Goal: Feedback & Contribution: Contribute content

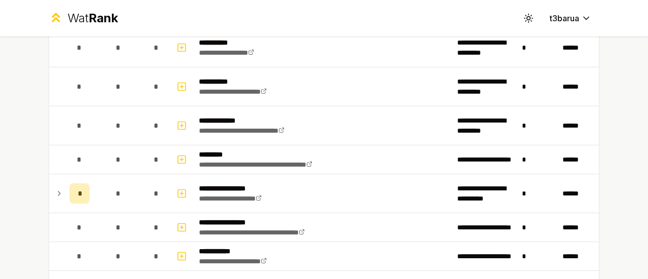
scroll to position [1220, 0]
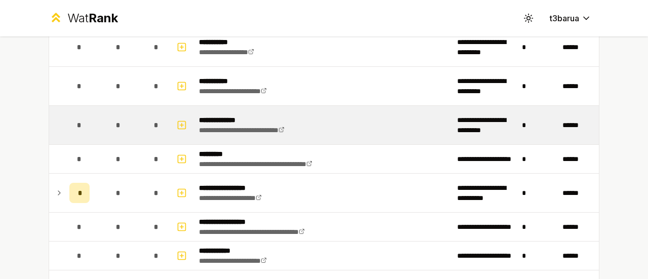
click at [96, 124] on td "*" at bounding box center [118, 125] width 49 height 38
click at [180, 125] on icon "button" at bounding box center [182, 125] width 4 height 0
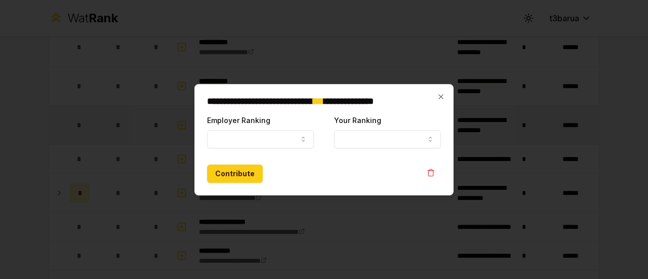
select select
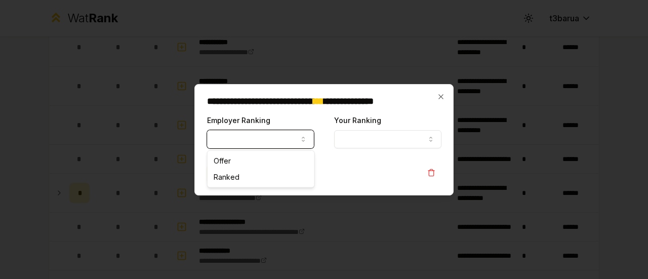
click at [262, 143] on button "Employer Ranking" at bounding box center [260, 139] width 107 height 18
select select "******"
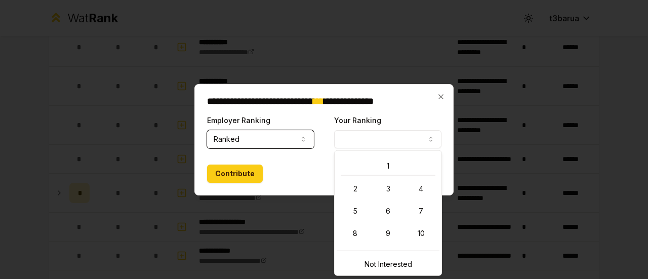
click at [359, 140] on button "Your Ranking" at bounding box center [387, 139] width 107 height 18
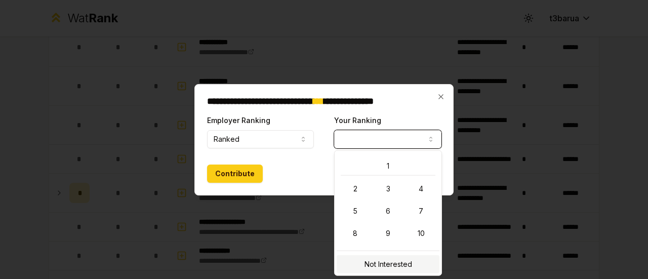
select select "**********"
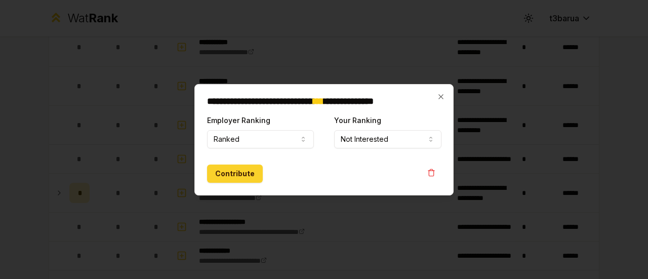
click at [240, 176] on button "Contribute" at bounding box center [235, 173] width 56 height 18
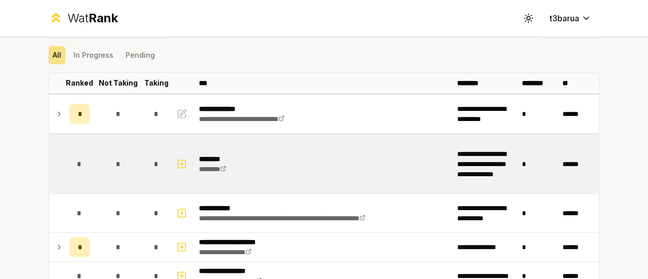
scroll to position [26, 0]
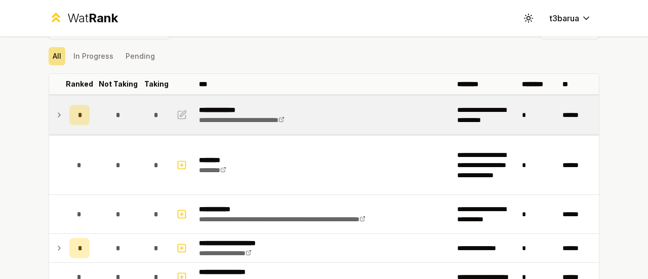
click at [55, 114] on icon at bounding box center [59, 115] width 8 height 12
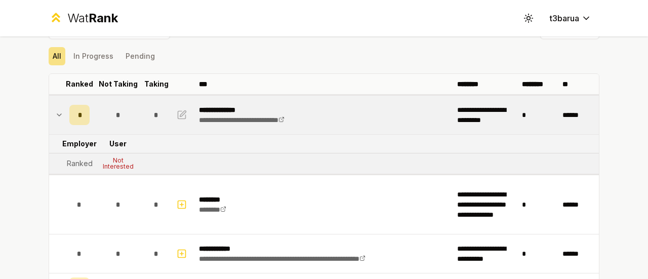
click at [55, 114] on icon at bounding box center [59, 115] width 8 height 12
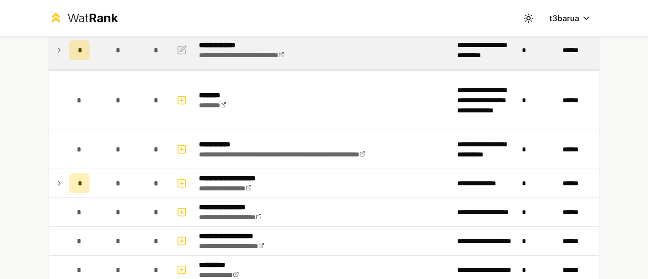
scroll to position [178, 0]
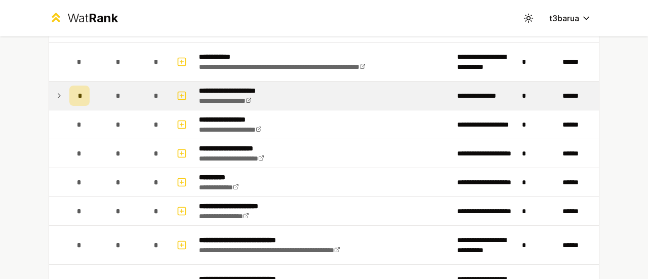
click at [55, 93] on icon at bounding box center [59, 96] width 8 height 12
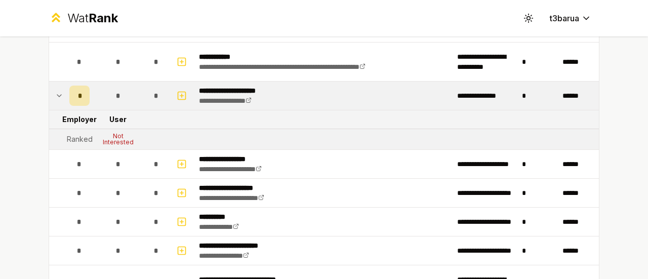
click at [57, 95] on icon at bounding box center [59, 96] width 4 height 2
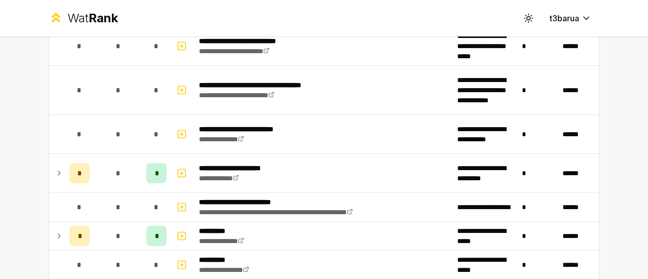
scroll to position [695, 0]
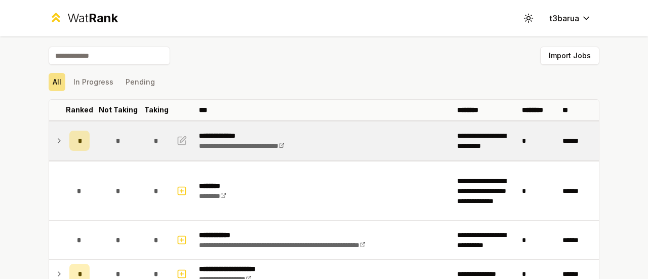
click at [56, 133] on td at bounding box center [57, 140] width 16 height 38
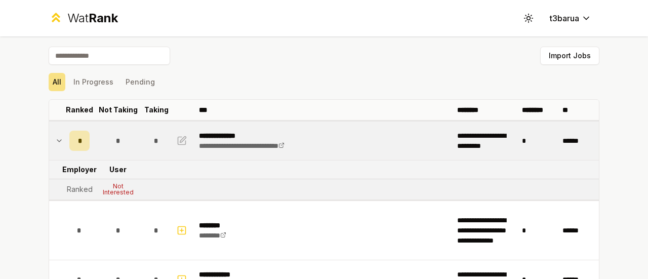
click at [56, 133] on td at bounding box center [57, 140] width 16 height 38
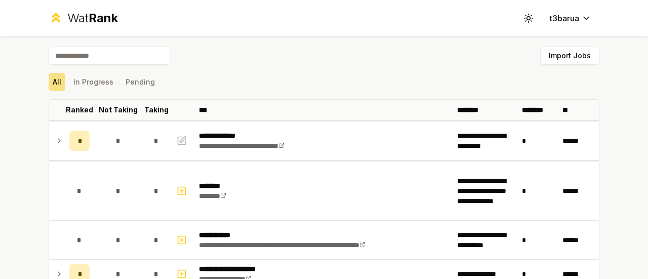
scroll to position [115, 0]
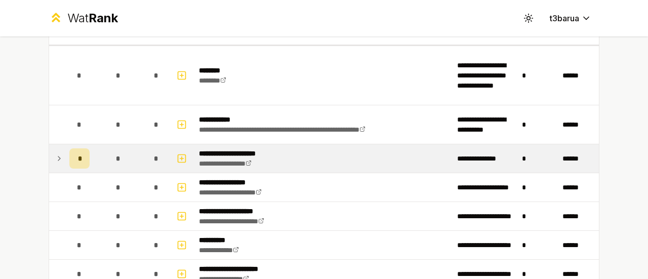
click at [57, 161] on icon at bounding box center [59, 158] width 8 height 12
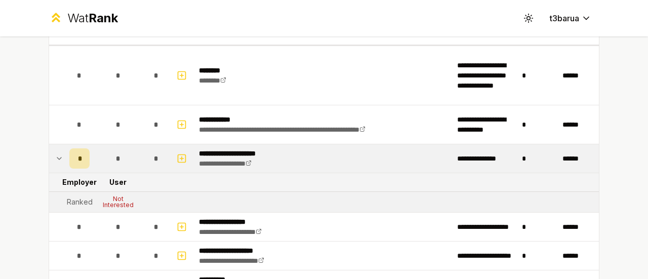
click at [57, 161] on icon at bounding box center [59, 158] width 8 height 12
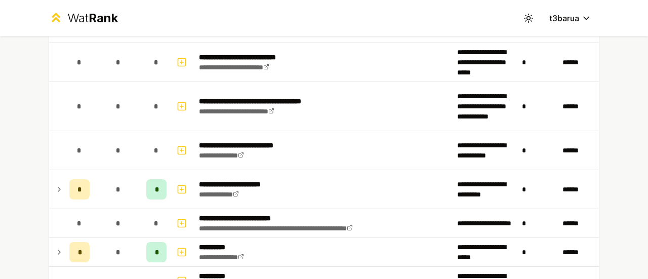
scroll to position [611, 0]
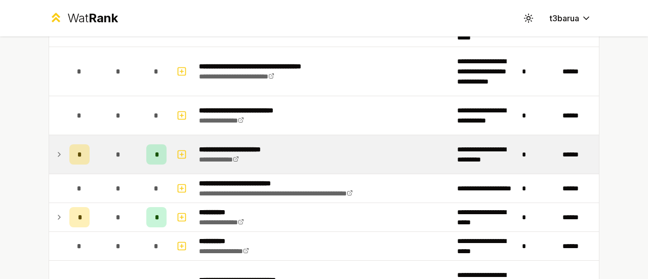
click at [55, 148] on icon at bounding box center [59, 154] width 8 height 12
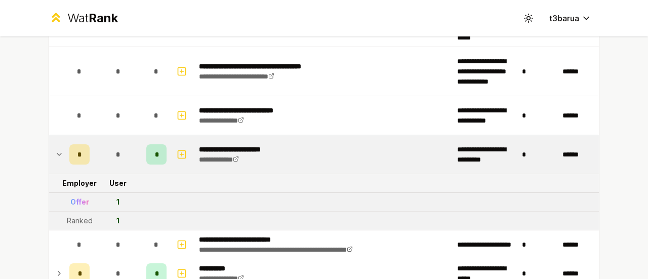
click at [55, 148] on icon at bounding box center [59, 154] width 8 height 12
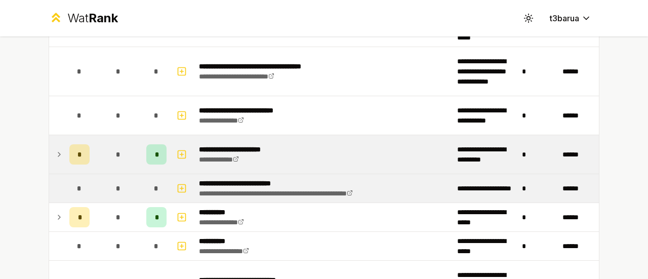
scroll to position [672, 0]
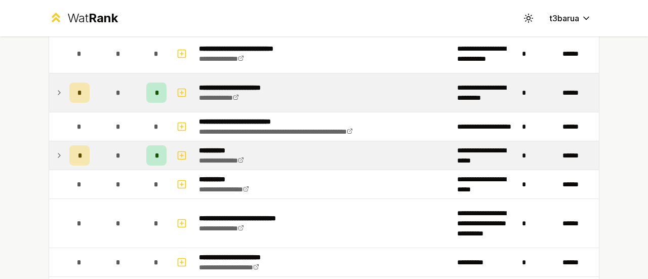
click at [55, 151] on icon at bounding box center [59, 155] width 8 height 12
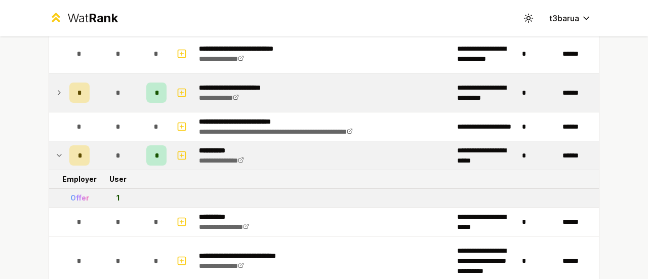
click at [55, 151] on icon at bounding box center [59, 155] width 8 height 12
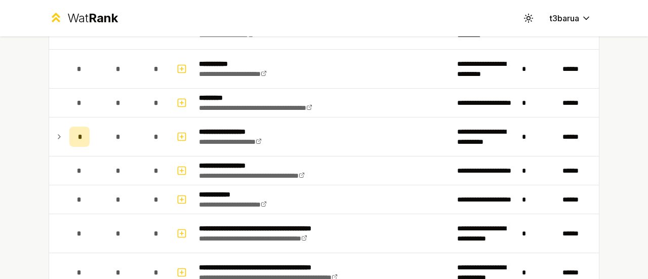
scroll to position [1279, 0]
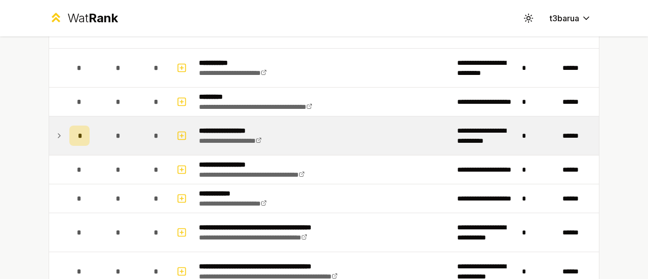
click at [59, 130] on td at bounding box center [57, 135] width 16 height 38
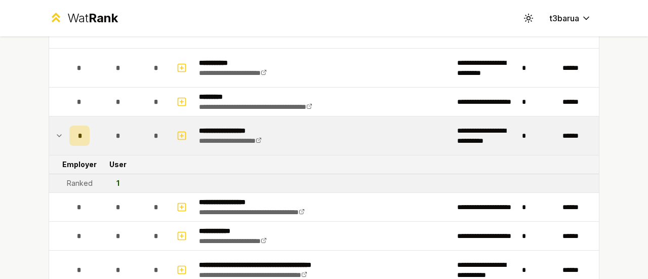
click at [59, 130] on td at bounding box center [57, 135] width 16 height 38
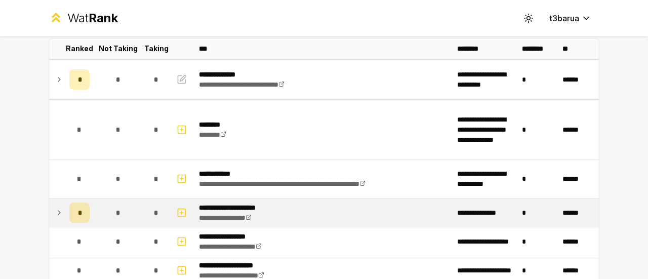
scroll to position [0, 0]
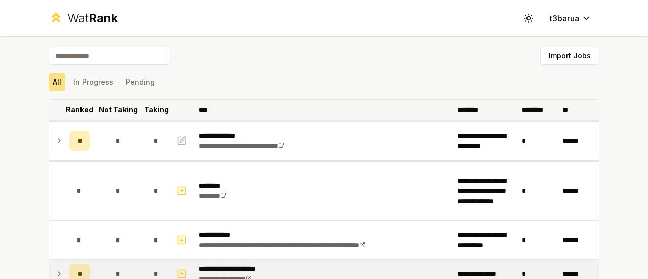
click at [155, 106] on p "Taking" at bounding box center [156, 110] width 24 height 10
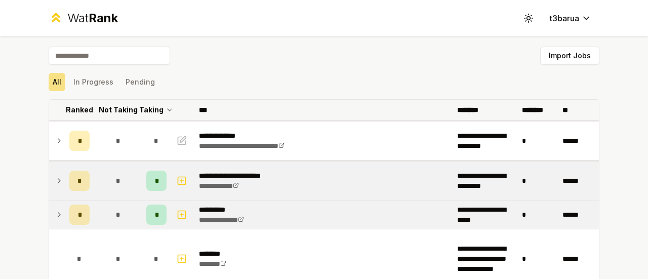
click at [155, 106] on p "Taking" at bounding box center [151, 110] width 24 height 10
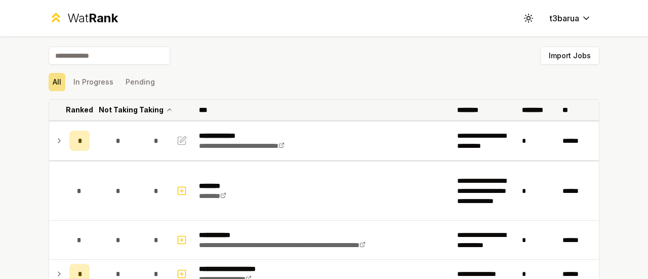
click at [116, 110] on p "Not Taking" at bounding box center [118, 110] width 39 height 10
click at [116, 110] on p "Not Taking" at bounding box center [113, 110] width 30 height 20
click at [67, 103] on th "Ranked" at bounding box center [79, 110] width 28 height 20
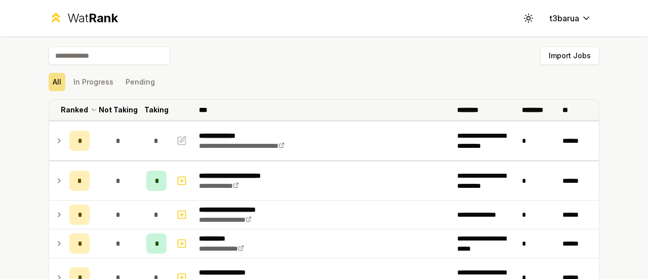
click at [67, 103] on th "Ranked" at bounding box center [79, 110] width 28 height 20
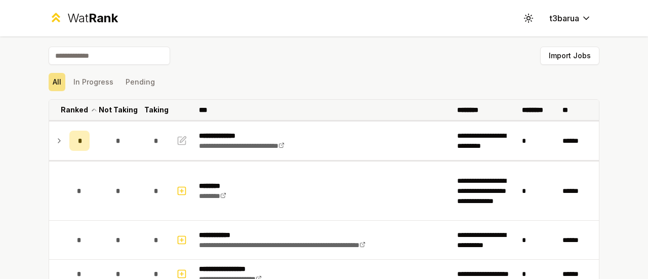
click at [67, 103] on th "Ranked" at bounding box center [79, 110] width 28 height 20
click at [66, 113] on p "Ranked" at bounding box center [79, 110] width 27 height 10
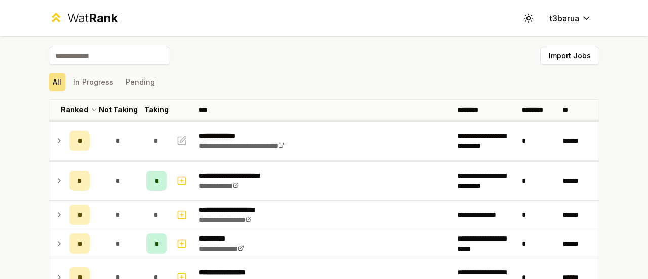
click at [22, 128] on div "**********" at bounding box center [324, 139] width 648 height 279
click at [94, 80] on button "In Progress" at bounding box center [93, 82] width 48 height 18
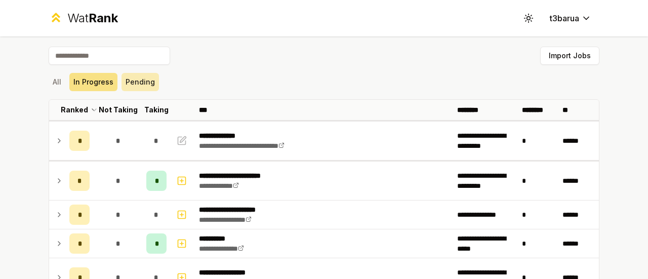
click at [132, 80] on button "Pending" at bounding box center [139, 82] width 37 height 18
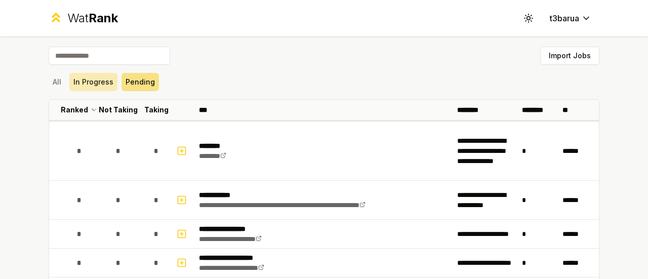
click at [100, 81] on button "In Progress" at bounding box center [93, 82] width 48 height 18
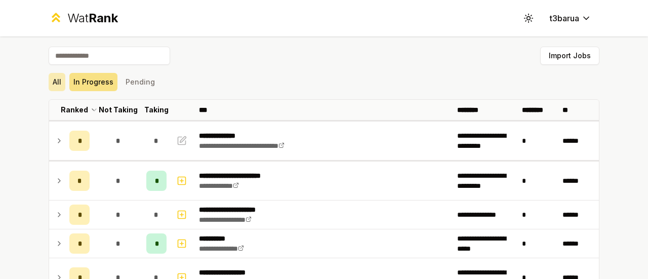
click at [57, 81] on button "All" at bounding box center [57, 82] width 17 height 18
click at [524, 19] on icon at bounding box center [528, 18] width 10 height 10
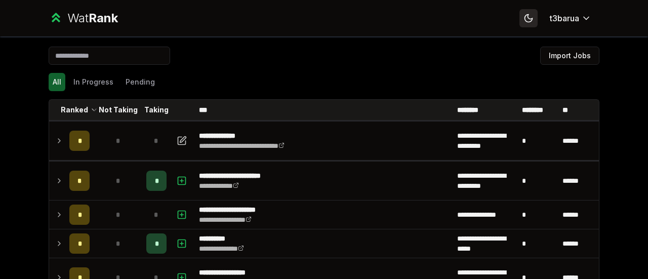
click at [525, 19] on icon at bounding box center [528, 18] width 7 height 7
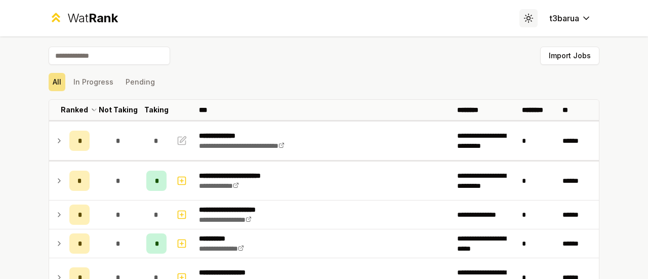
click at [524, 19] on icon at bounding box center [528, 18] width 10 height 10
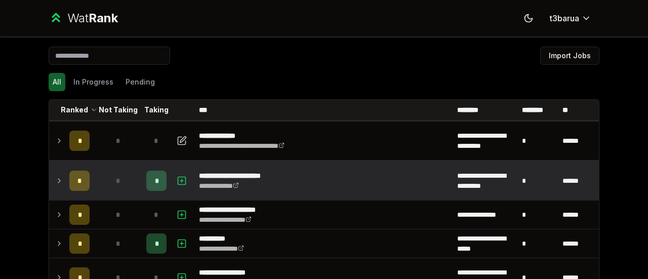
click at [55, 180] on icon at bounding box center [59, 181] width 8 height 12
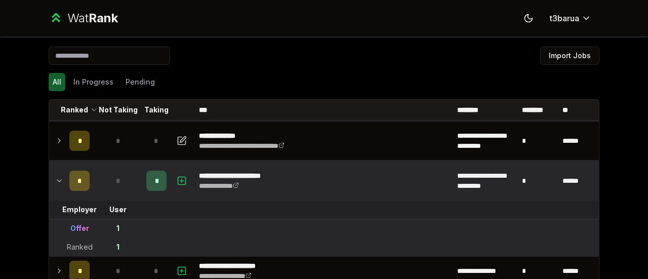
click at [57, 180] on icon at bounding box center [59, 181] width 4 height 2
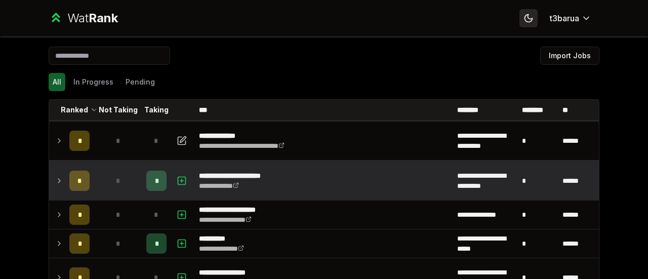
click at [527, 21] on icon at bounding box center [528, 18] width 10 height 10
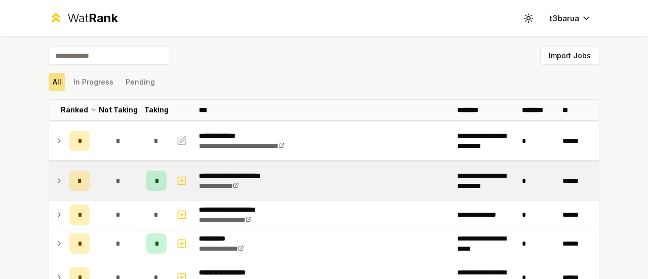
click at [345, 68] on div "Import Jobs" at bounding box center [324, 58] width 550 height 22
